Goal: Information Seeking & Learning: Learn about a topic

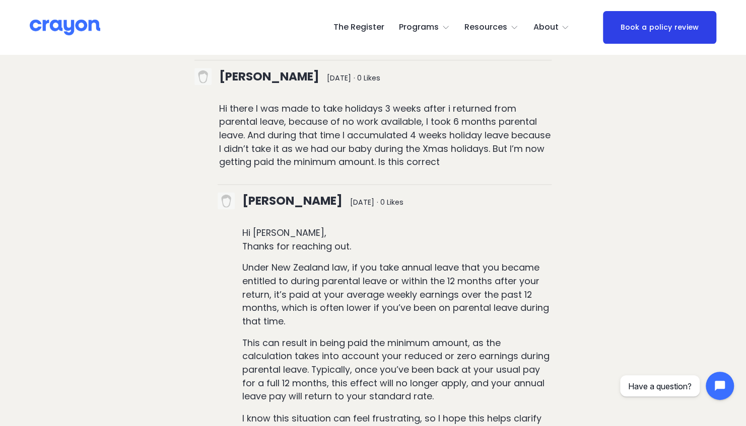
scroll to position [5234, 0]
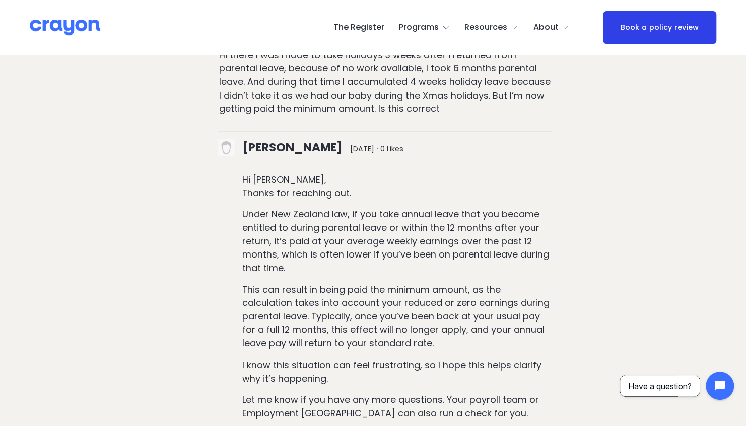
click at [684, 396] on button "Have a question?" at bounding box center [660, 386] width 80 height 21
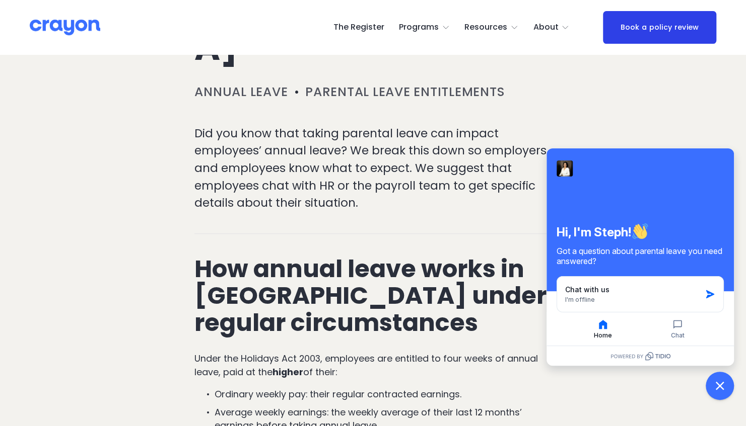
scroll to position [0, 0]
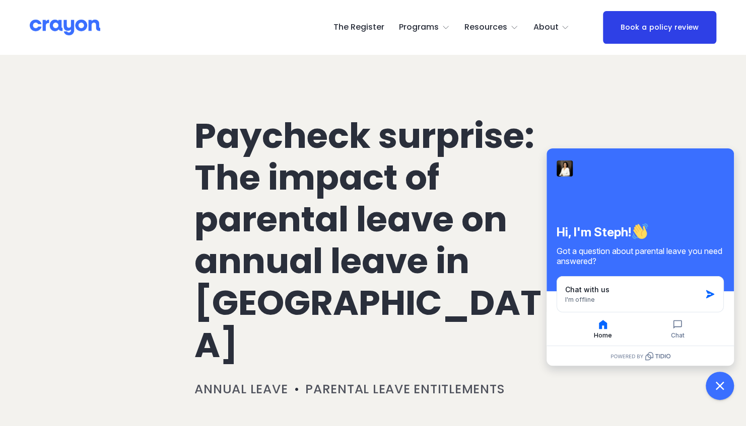
click at [721, 382] on icon "Close chat widget" at bounding box center [720, 387] width 16 height 16
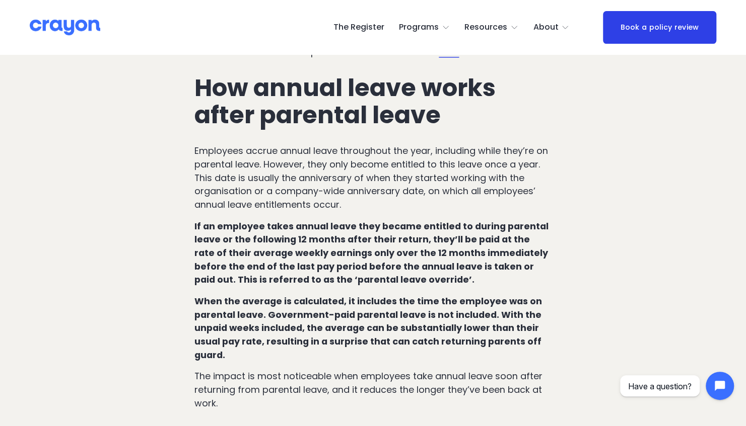
scroll to position [694, 0]
click at [498, 24] on span "Resources" at bounding box center [485, 27] width 43 height 15
click at [0, 0] on span "Employer hub" at bounding box center [0, 0] width 0 height 0
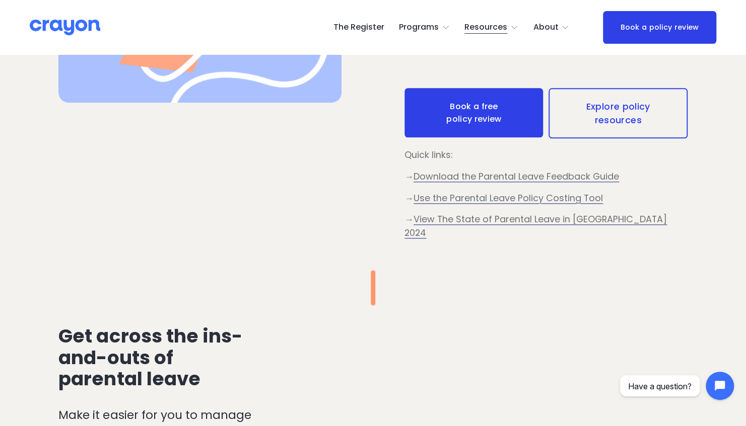
scroll to position [494, 0]
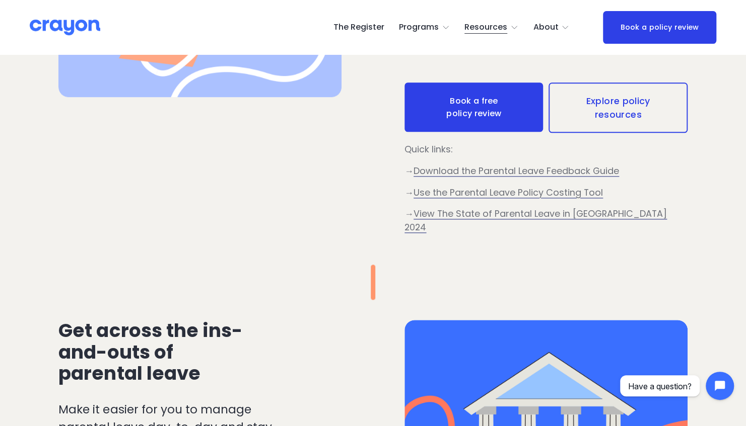
click at [578, 198] on span "Use the Parental Leave Policy Costing Tool" at bounding box center [507, 192] width 189 height 13
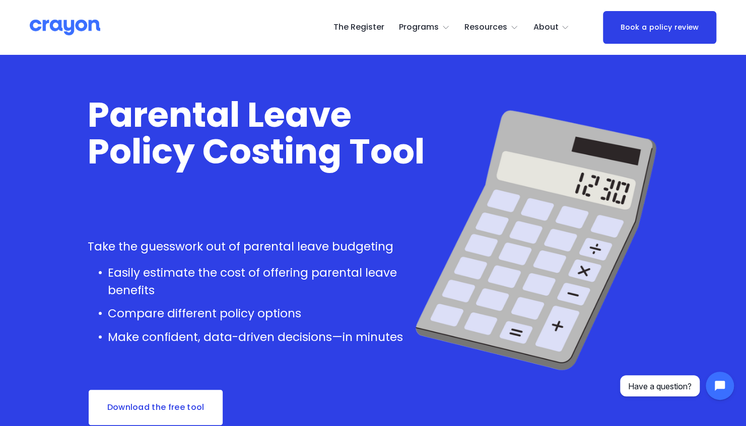
click at [0, 0] on span "About Us" at bounding box center [0, 0] width 0 height 0
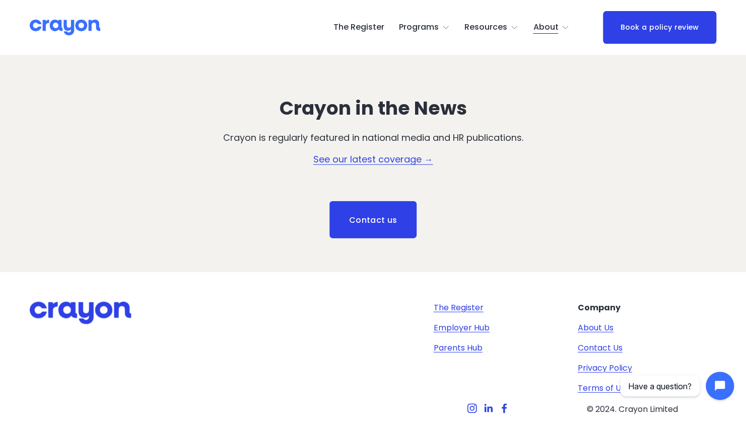
scroll to position [1348, 0]
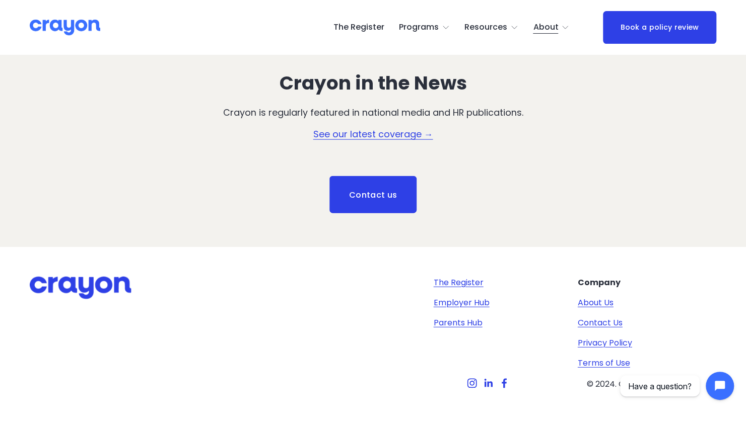
click at [600, 317] on link "Contact Us" at bounding box center [599, 323] width 45 height 12
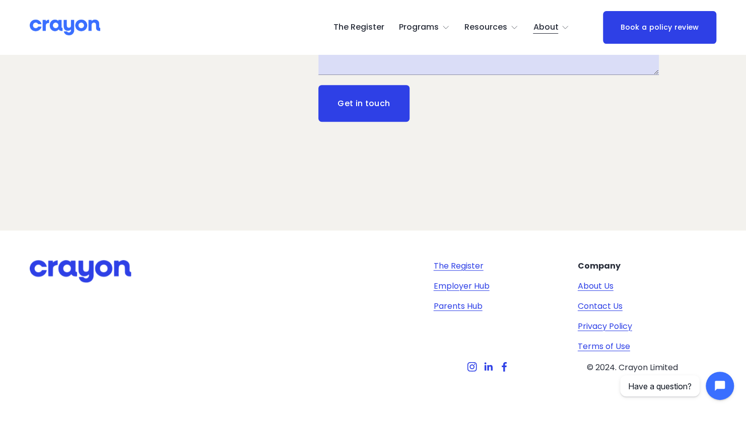
scroll to position [270, 0]
click at [609, 306] on link "Contact Us" at bounding box center [599, 307] width 45 height 12
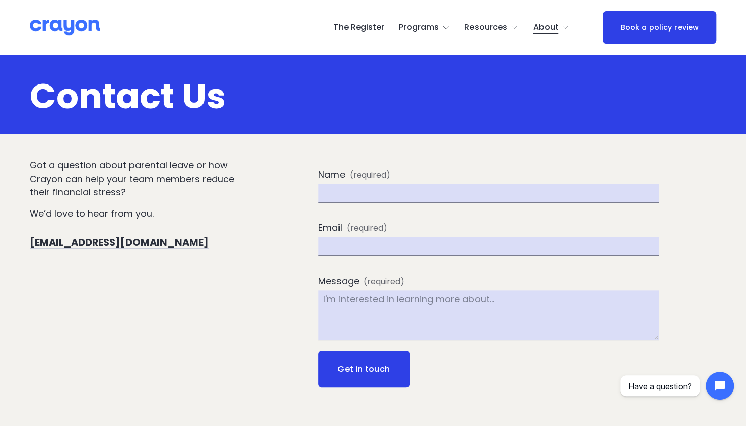
click at [369, 24] on link "The Register" at bounding box center [358, 28] width 51 height 16
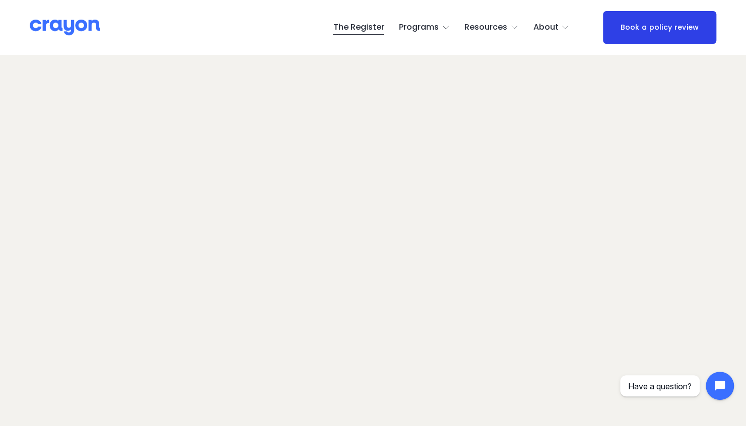
click at [541, 26] on span "About" at bounding box center [545, 27] width 25 height 15
click at [418, 28] on span "Programs" at bounding box center [419, 27] width 40 height 15
click at [0, 0] on span "Employer hub" at bounding box center [0, 0] width 0 height 0
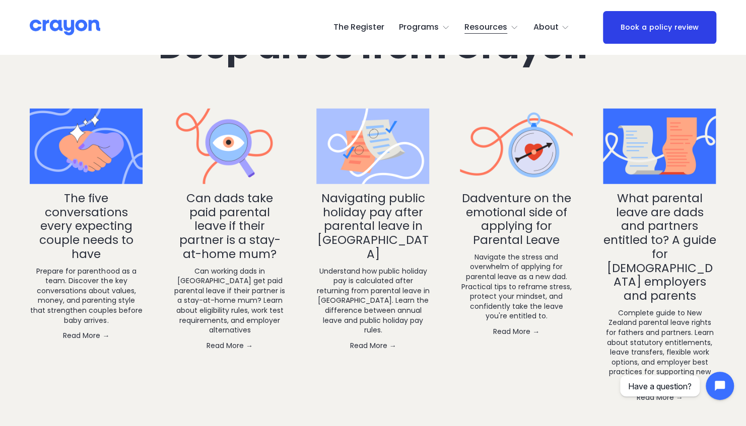
scroll to position [1397, 0]
click at [376, 343] on link "Read More →" at bounding box center [372, 345] width 113 height 10
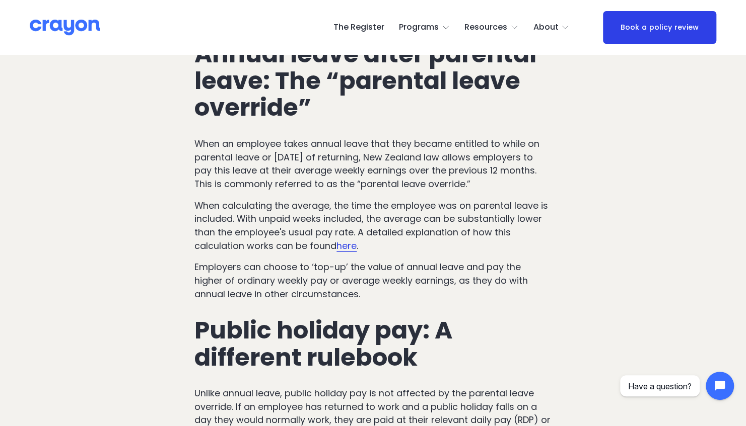
scroll to position [472, 0]
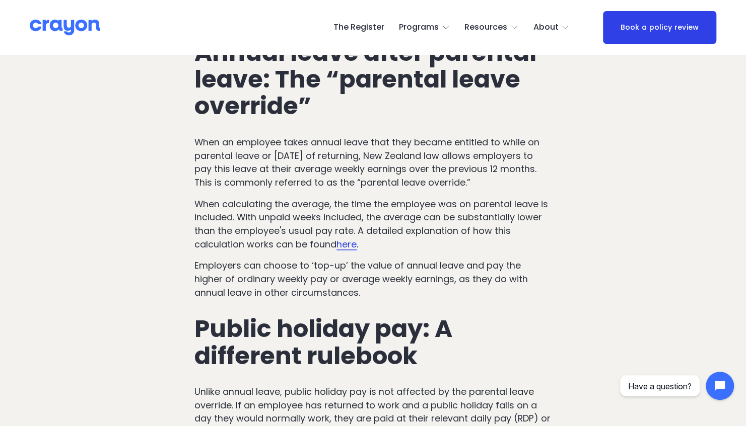
click at [348, 238] on span "here" at bounding box center [346, 244] width 20 height 13
